Goal: Transaction & Acquisition: Obtain resource

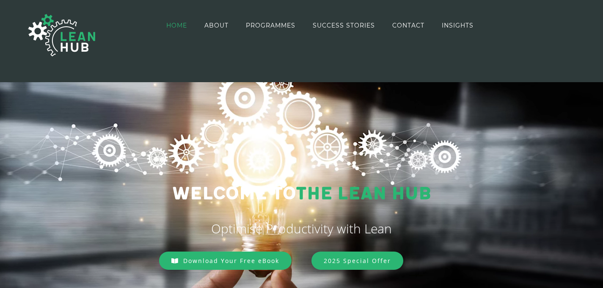
click at [240, 264] on span "Download Your Free eBook" at bounding box center [231, 261] width 96 height 8
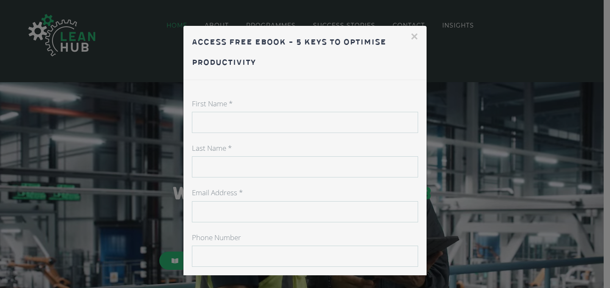
click at [410, 33] on button "×" at bounding box center [414, 36] width 8 height 13
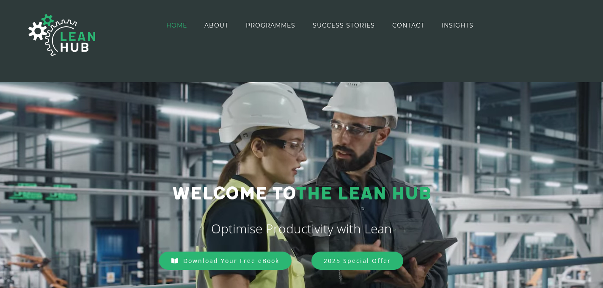
click at [178, 29] on link "HOME" at bounding box center [176, 25] width 21 height 49
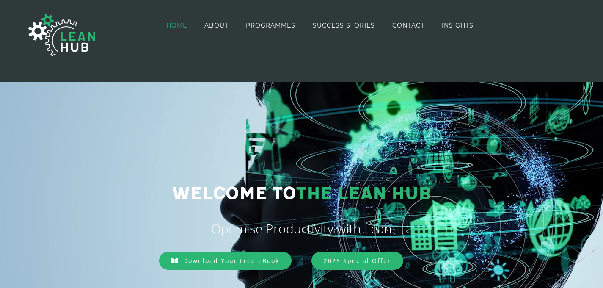
click at [207, 261] on span "Download Your Free eBook" at bounding box center [231, 261] width 96 height 8
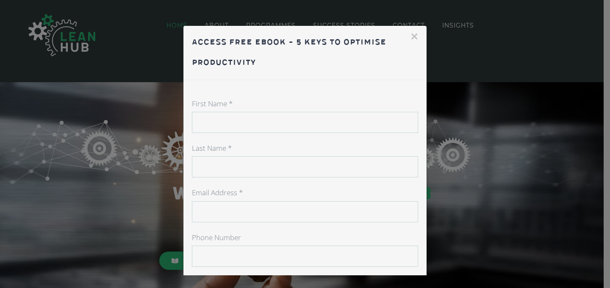
click at [216, 120] on input "First Name *" at bounding box center [305, 122] width 226 height 21
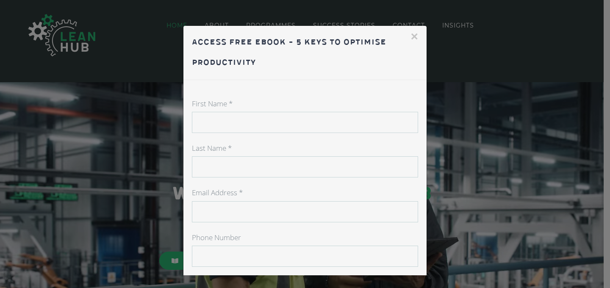
type input "Pooja"
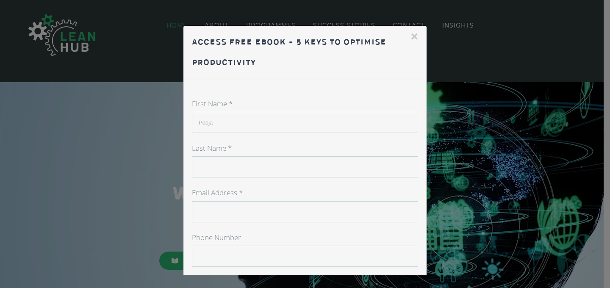
type input "Singh"
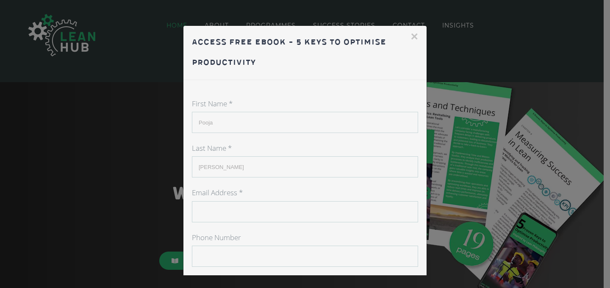
type input "pskhushikaushik22@gmail.com"
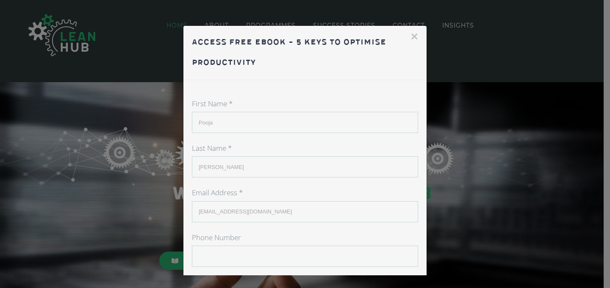
type input "09986355733"
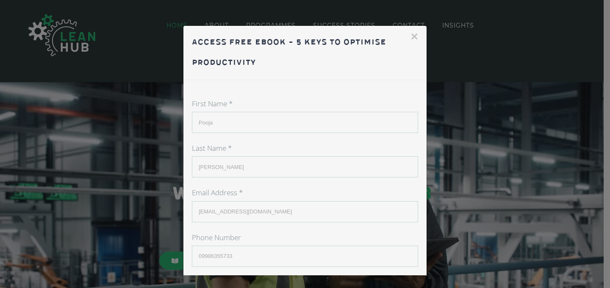
type input "India"
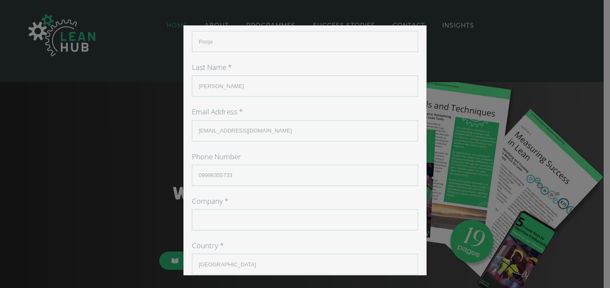
scroll to position [138, 0]
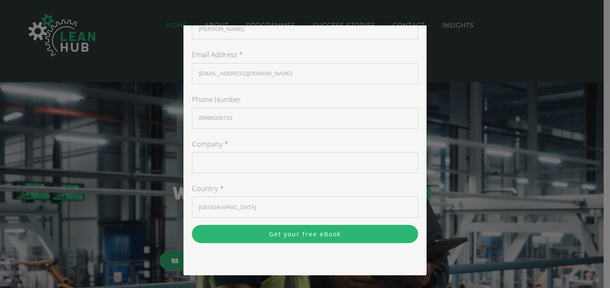
click at [299, 171] on input "Company *" at bounding box center [305, 162] width 226 height 21
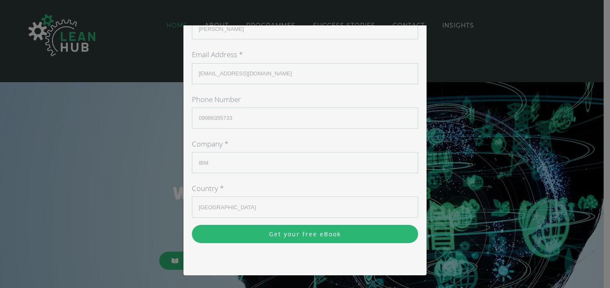
type input "IBM"
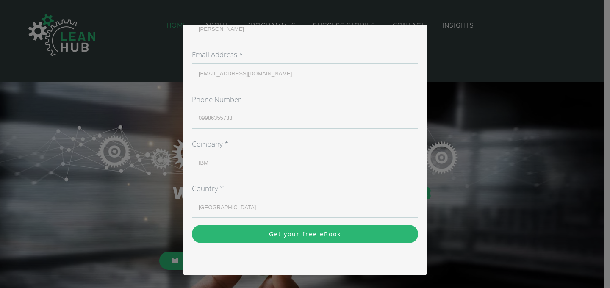
click at [293, 240] on input "Get your free eBook" at bounding box center [305, 234] width 226 height 18
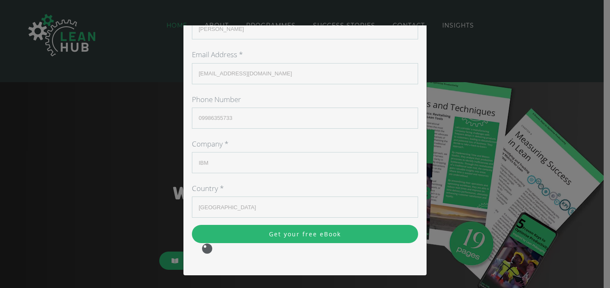
click at [273, 233] on input "Get your free eBook" at bounding box center [305, 234] width 226 height 18
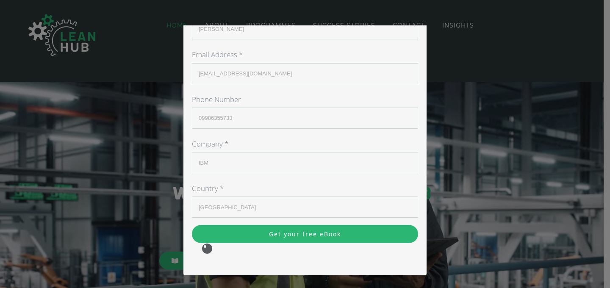
click at [429, 166] on div "× Access Free eBook - 5 Keys to Optimise Productivity First Name * Pooja Last N…" at bounding box center [305, 144] width 610 height 288
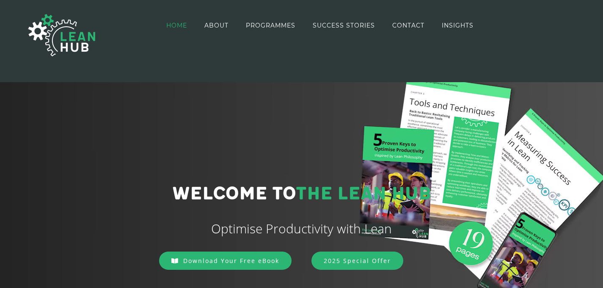
click at [209, 254] on link "Download Your Free eBook" at bounding box center [225, 260] width 132 height 18
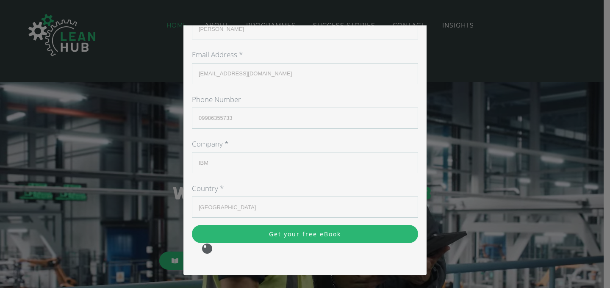
click at [265, 152] on input "IBM" at bounding box center [305, 162] width 226 height 21
click at [283, 233] on input "Get your free eBook" at bounding box center [305, 234] width 226 height 18
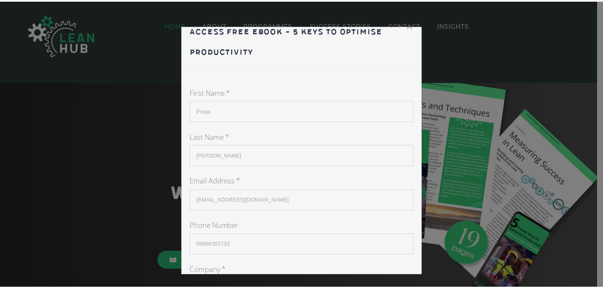
scroll to position [0, 0]
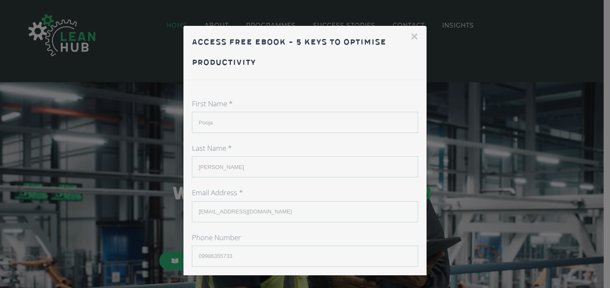
click at [410, 38] on button "×" at bounding box center [414, 36] width 8 height 13
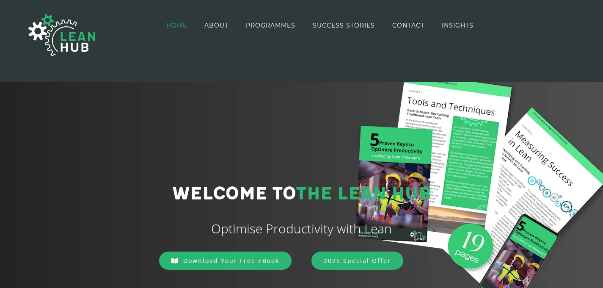
click at [348, 254] on span at bounding box center [431, 260] width 238 height 18
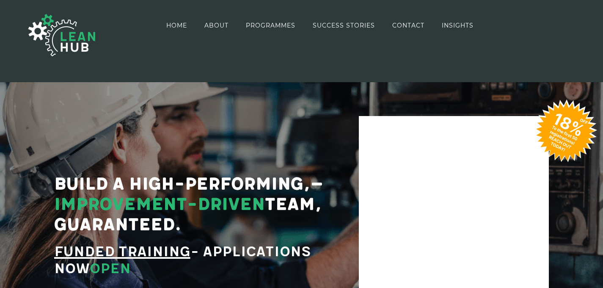
drag, startPoint x: 607, startPoint y: 16, endPoint x: 606, endPoint y: 0, distance: 16.1
click at [185, 23] on span "HOME" at bounding box center [176, 25] width 21 height 6
